Goal: Obtain resource: Obtain resource

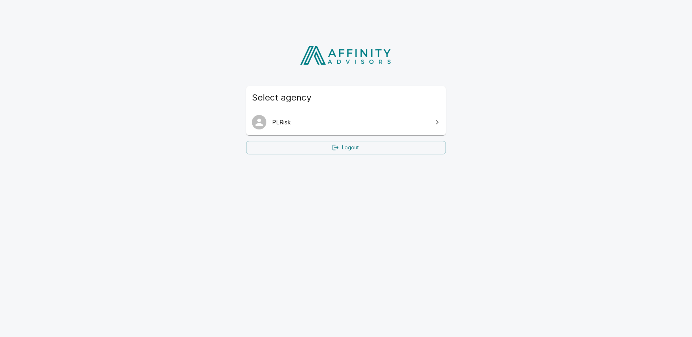
click at [322, 122] on span "PLRisk" at bounding box center [350, 122] width 156 height 9
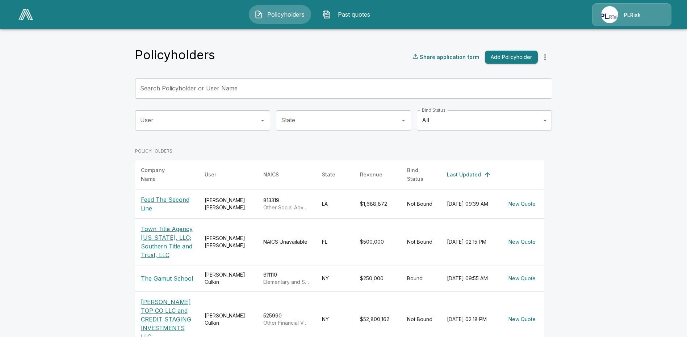
click at [199, 84] on div "Search Policyholder or User Name Search Policyholder or User Name" at bounding box center [343, 89] width 417 height 20
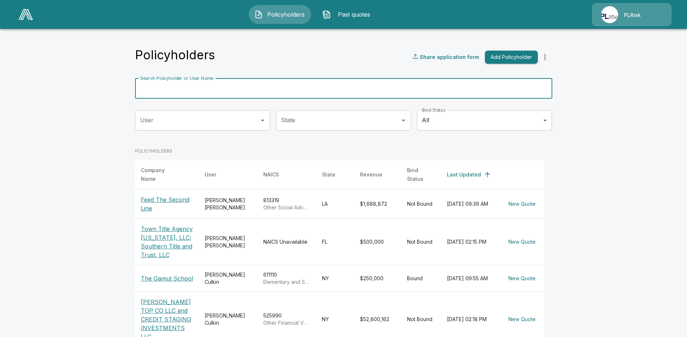
click at [172, 302] on p "[PERSON_NAME] TOP CO LLC and CREDIT STAGING INVESTMENTS LLC" at bounding box center [167, 319] width 52 height 43
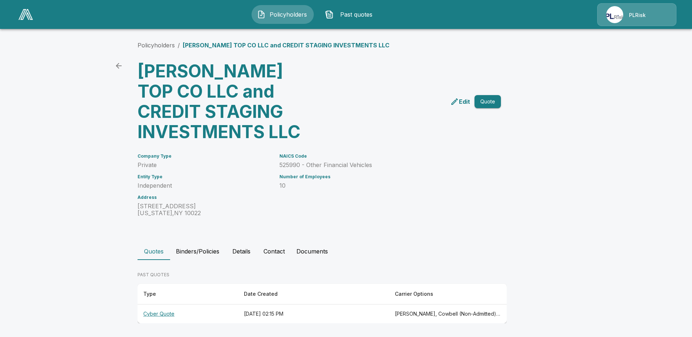
click at [169, 313] on th "Cyber Quote" at bounding box center [188, 314] width 101 height 19
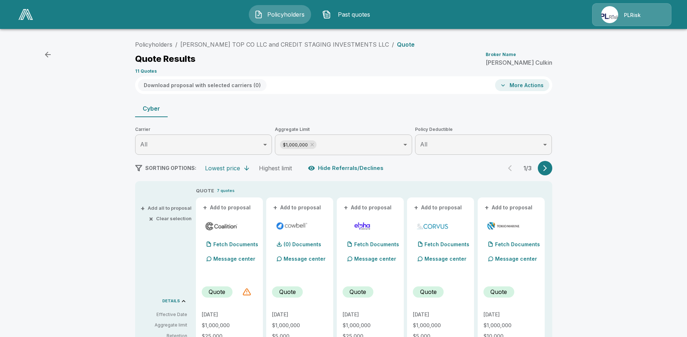
click at [548, 172] on button "button" at bounding box center [545, 168] width 14 height 14
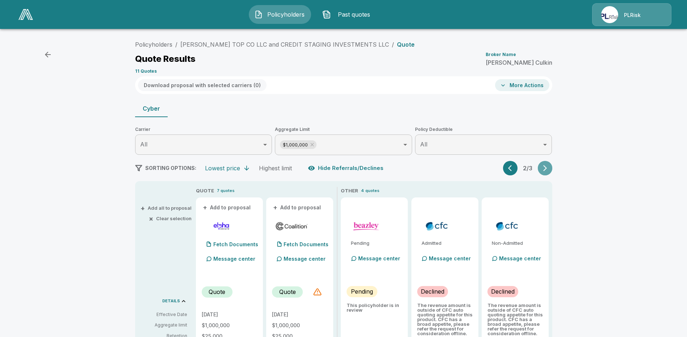
click at [548, 172] on button "button" at bounding box center [545, 168] width 14 height 14
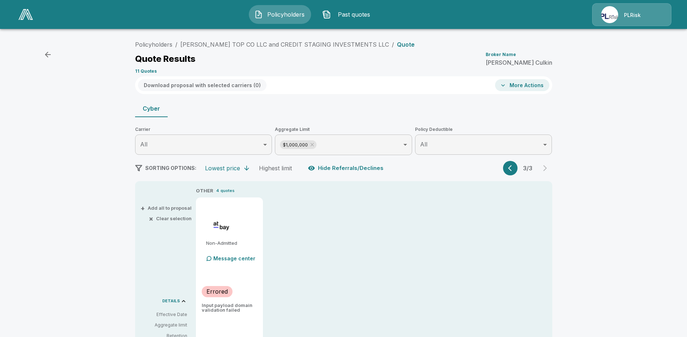
click at [515, 171] on icon "button" at bounding box center [511, 168] width 7 height 7
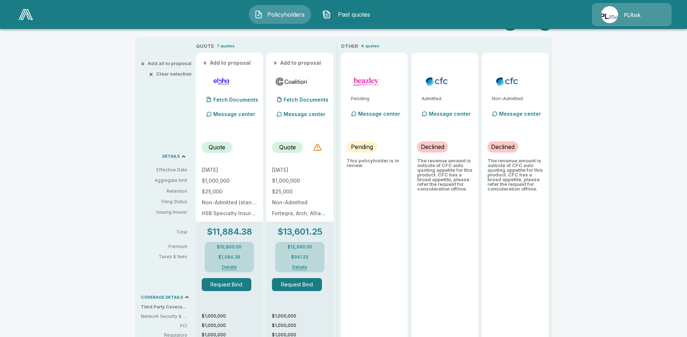
scroll to position [72, 0]
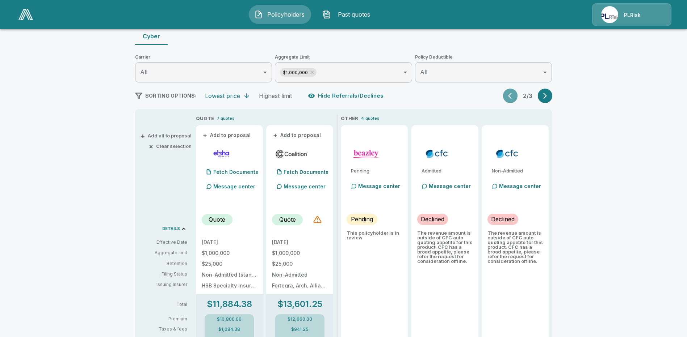
click at [513, 101] on button "button" at bounding box center [510, 96] width 14 height 14
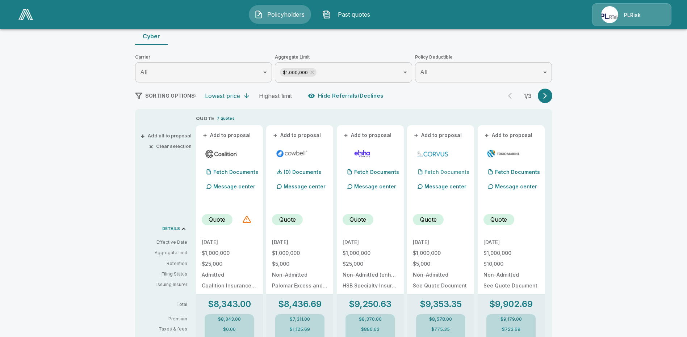
click at [448, 168] on div "Fetch Documents" at bounding box center [441, 172] width 56 height 14
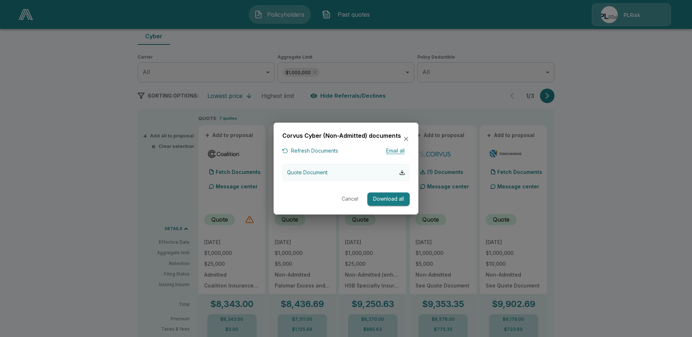
click at [345, 169] on button "Quote Document" at bounding box center [345, 172] width 127 height 17
